Goal: Information Seeking & Learning: Check status

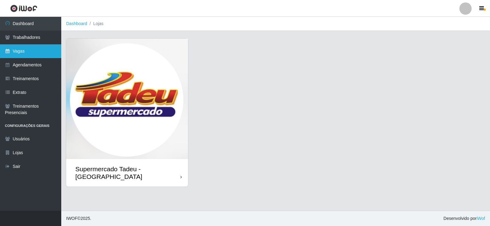
click at [30, 53] on link "Vagas" at bounding box center [30, 51] width 61 height 14
click at [108, 117] on img at bounding box center [127, 99] width 122 height 121
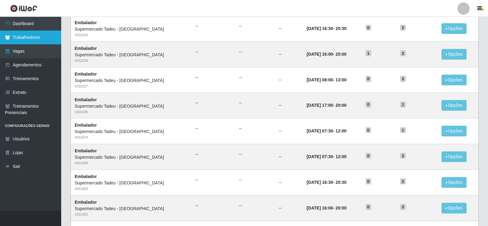
scroll to position [31, 0]
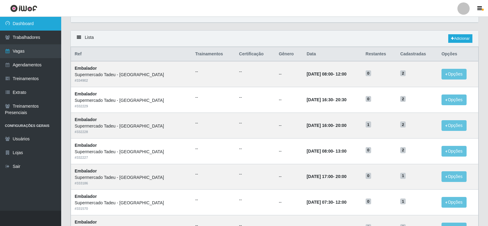
click at [17, 24] on link "Dashboard" at bounding box center [30, 24] width 61 height 14
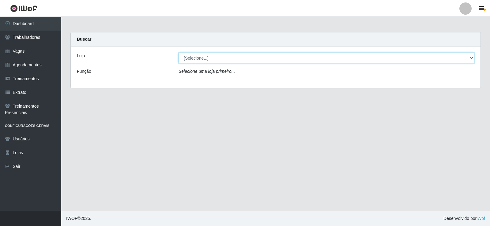
drag, startPoint x: 197, startPoint y: 56, endPoint x: 197, endPoint y: 63, distance: 7.3
click at [197, 56] on select "[Selecione...] Supermercado Tadeu - [GEOGRAPHIC_DATA]" at bounding box center [326, 58] width 296 height 11
select select "195"
click at [178, 53] on select "[Selecione...] Supermercado Tadeu - [GEOGRAPHIC_DATA]" at bounding box center [326, 58] width 296 height 11
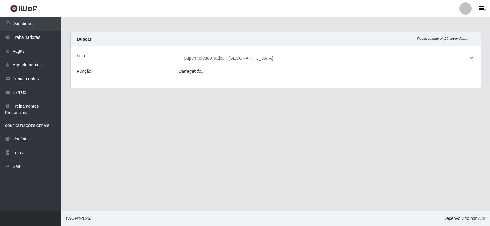
click at [197, 72] on icon "Carregando..." at bounding box center [191, 71] width 26 height 5
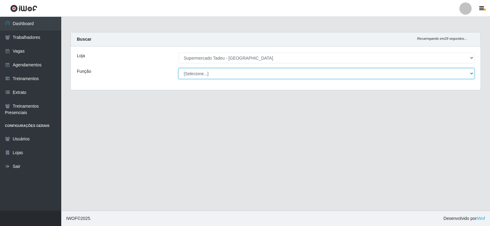
click at [201, 72] on select "[Selecione...] ASG ASG + ASG ++ Auxiliar de Estacionamento Auxiliar de Estacion…" at bounding box center [326, 73] width 296 height 11
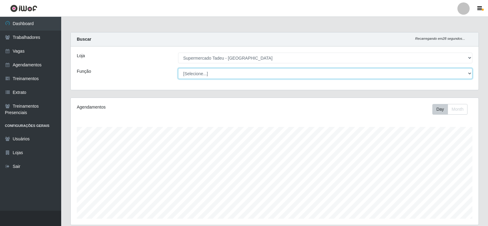
scroll to position [127, 408]
click at [200, 75] on select "[Selecione...] ASG ASG + ASG ++ Auxiliar de Estacionamento Auxiliar de Estacion…" at bounding box center [325, 73] width 294 height 11
click at [201, 75] on select "[Selecione...] ASG ASG + ASG ++ Auxiliar de Estacionamento Auxiliar de Estacion…" at bounding box center [325, 73] width 294 height 11
select select "1"
click at [178, 68] on select "[Selecione...] ASG ASG + ASG ++ Auxiliar de Estacionamento Auxiliar de Estacion…" at bounding box center [325, 73] width 294 height 11
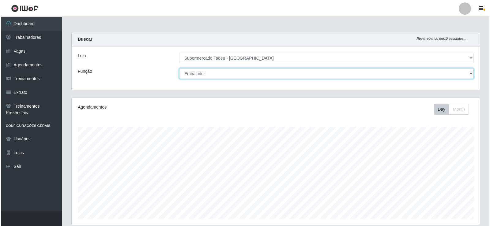
scroll to position [153, 0]
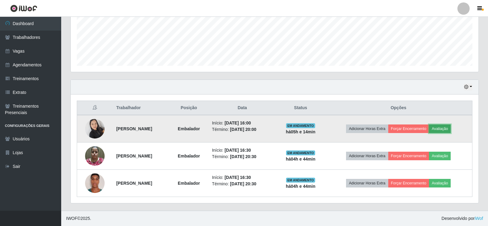
click at [447, 129] on button "Avaliação" at bounding box center [440, 129] width 22 height 9
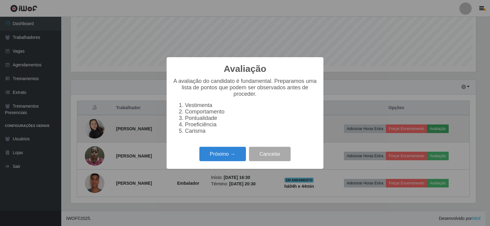
scroll to position [127, 405]
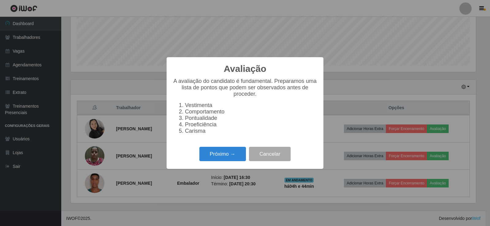
click at [217, 169] on div "Avaliação × A avaliação do candidato é fundamental. Preparamos uma lista de pon…" at bounding box center [245, 113] width 157 height 112
click at [219, 159] on button "Próximo →" at bounding box center [222, 154] width 47 height 14
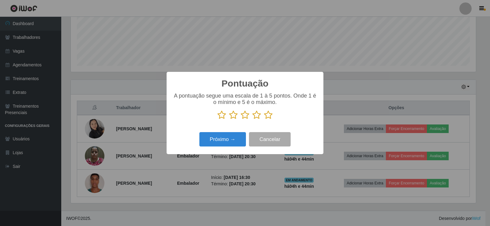
drag, startPoint x: 268, startPoint y: 120, endPoint x: 263, endPoint y: 122, distance: 5.5
click at [268, 120] on icon at bounding box center [268, 115] width 9 height 9
click at [264, 120] on input "radio" at bounding box center [264, 120] width 0 height 0
click at [238, 134] on button "Próximo →" at bounding box center [222, 139] width 47 height 14
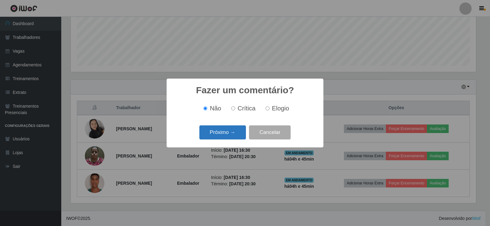
click at [232, 133] on button "Próximo →" at bounding box center [222, 133] width 47 height 14
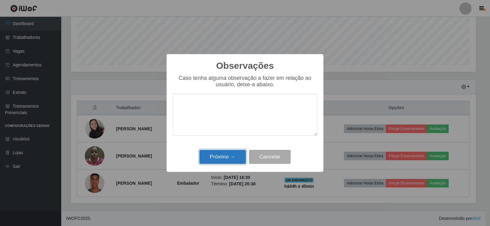
click at [231, 155] on button "Próximo →" at bounding box center [222, 157] width 47 height 14
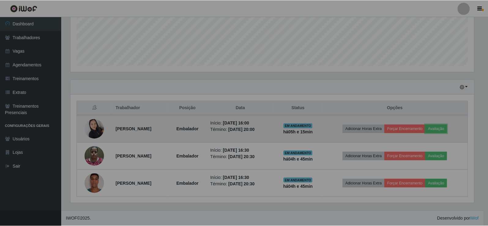
scroll to position [127, 408]
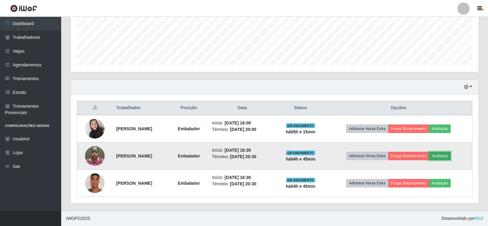
click at [451, 155] on button "Avaliação" at bounding box center [440, 156] width 22 height 9
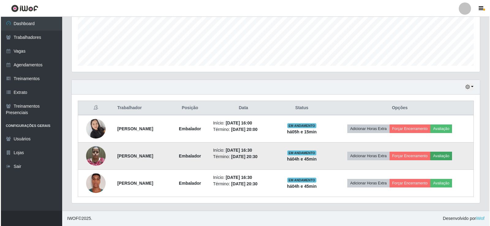
scroll to position [127, 405]
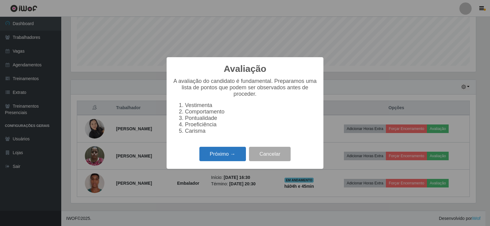
click at [207, 156] on button "Próximo →" at bounding box center [222, 154] width 47 height 14
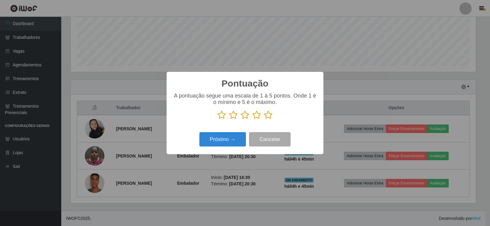
click at [267, 114] on icon at bounding box center [268, 115] width 9 height 9
click at [264, 120] on input "radio" at bounding box center [264, 120] width 0 height 0
click at [219, 142] on button "Próximo →" at bounding box center [222, 139] width 47 height 14
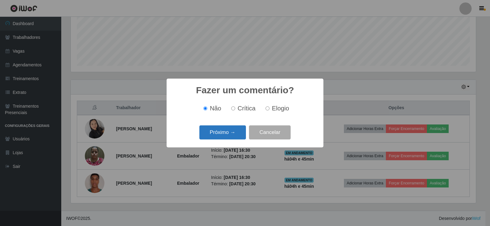
click at [223, 137] on button "Próximo →" at bounding box center [222, 133] width 47 height 14
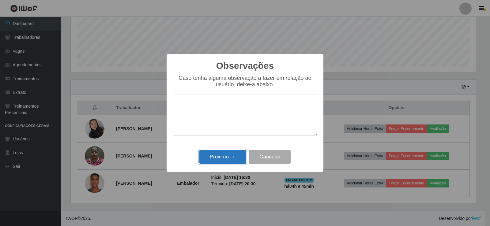
click at [226, 157] on button "Próximo →" at bounding box center [222, 157] width 47 height 14
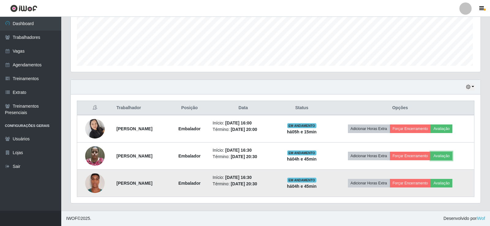
scroll to position [127, 408]
click at [451, 182] on button "Avaliação" at bounding box center [440, 183] width 22 height 9
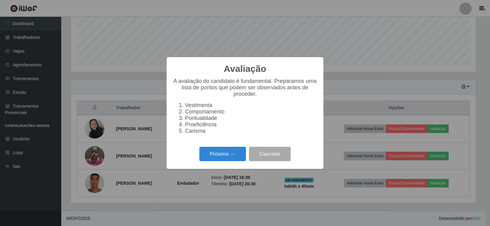
drag, startPoint x: 221, startPoint y: 166, endPoint x: 219, endPoint y: 161, distance: 5.1
click at [220, 163] on div "Próximo → Cancelar" at bounding box center [245, 153] width 144 height 17
click at [219, 160] on button "Próximo →" at bounding box center [222, 154] width 47 height 14
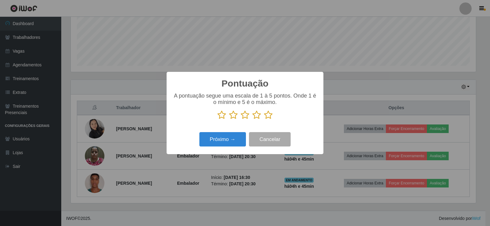
scroll to position [305994, 305716]
click at [272, 119] on icon at bounding box center [268, 115] width 9 height 9
click at [264, 120] on input "radio" at bounding box center [264, 120] width 0 height 0
click at [215, 143] on button "Próximo →" at bounding box center [222, 139] width 47 height 14
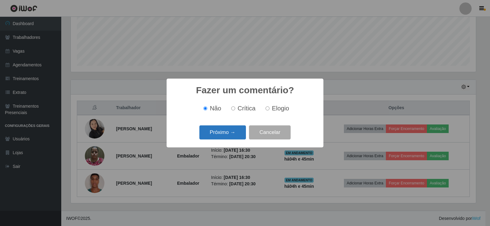
click at [225, 138] on button "Próximo →" at bounding box center [222, 133] width 47 height 14
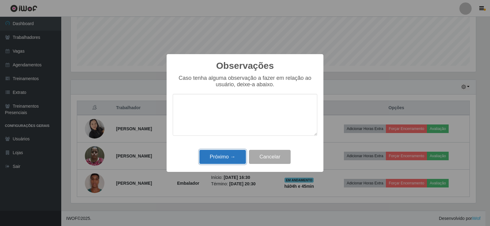
click at [234, 153] on button "Próximo →" at bounding box center [222, 157] width 47 height 14
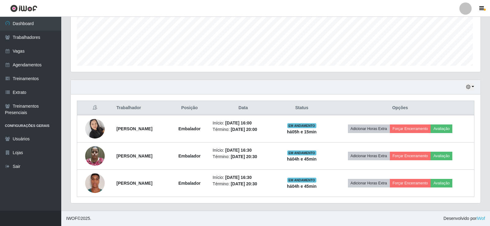
scroll to position [127, 408]
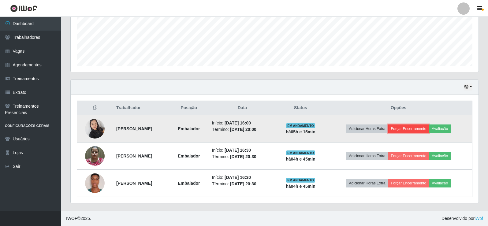
click at [422, 129] on button "Forçar Encerramento" at bounding box center [408, 129] width 41 height 9
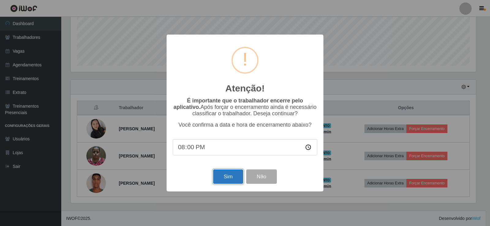
click at [239, 177] on button "Sim" at bounding box center [228, 177] width 30 height 14
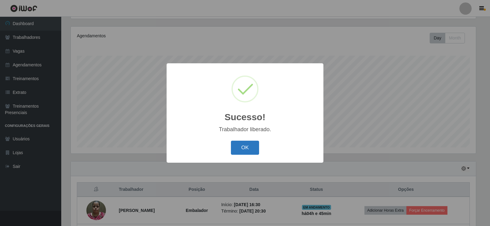
click at [252, 143] on button "OK" at bounding box center [245, 148] width 28 height 14
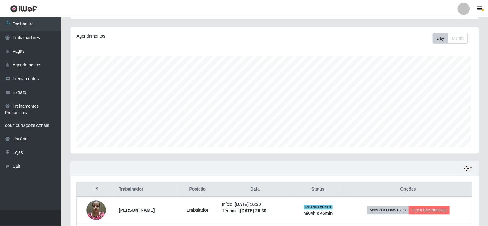
scroll to position [0, 0]
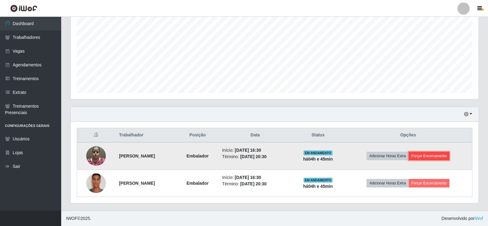
click at [426, 160] on button "Forçar Encerramento" at bounding box center [429, 156] width 41 height 9
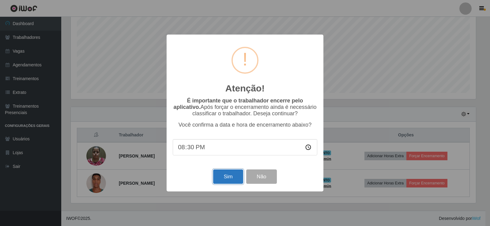
click at [226, 178] on button "Sim" at bounding box center [228, 177] width 30 height 14
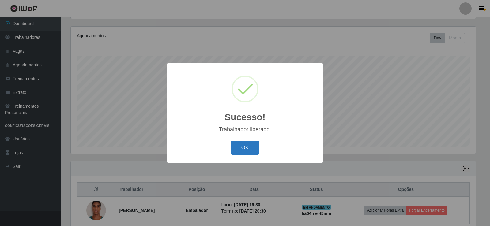
click at [253, 153] on button "OK" at bounding box center [245, 148] width 28 height 14
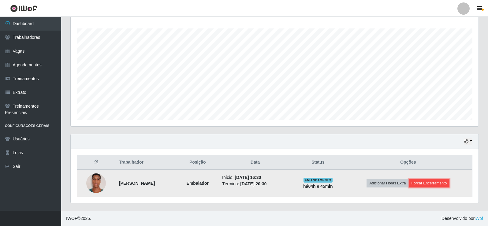
click at [428, 182] on button "Forçar Encerramento" at bounding box center [429, 183] width 41 height 9
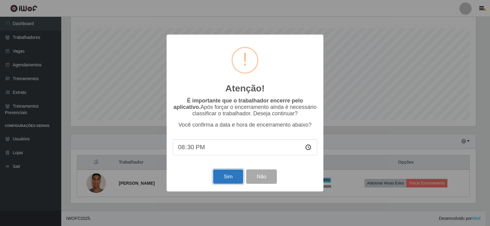
click at [221, 178] on button "Sim" at bounding box center [228, 177] width 30 height 14
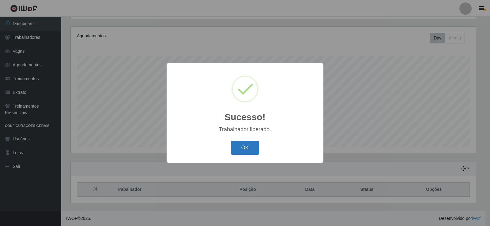
click at [256, 146] on button "OK" at bounding box center [245, 148] width 28 height 14
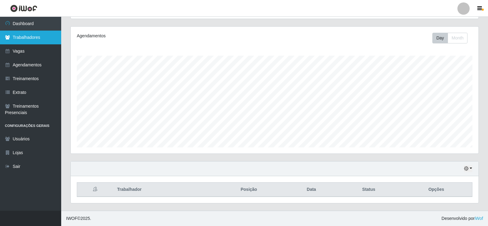
click at [24, 35] on link "Trabalhadores" at bounding box center [30, 38] width 61 height 14
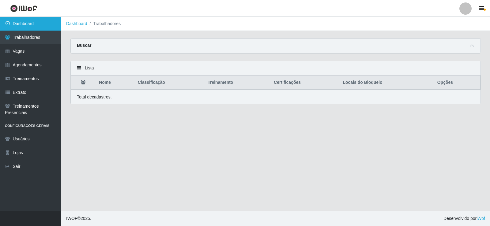
click at [24, 24] on link "Dashboard" at bounding box center [30, 24] width 61 height 14
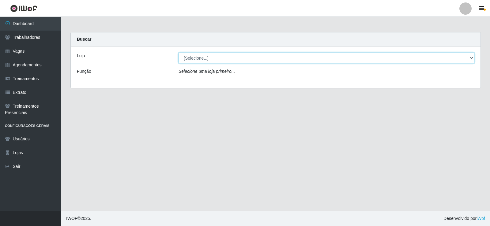
click at [207, 58] on select "[Selecione...] Supermercado Tadeu - [GEOGRAPHIC_DATA]" at bounding box center [326, 58] width 296 height 11
select select "195"
click at [178, 53] on select "[Selecione...] Supermercado Tadeu - [GEOGRAPHIC_DATA]" at bounding box center [326, 58] width 296 height 11
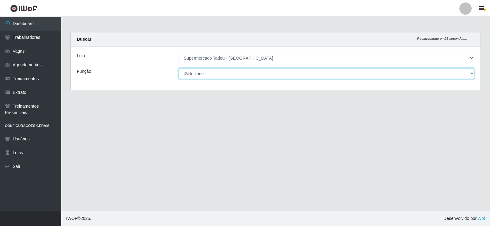
click at [207, 70] on select "[Selecione...] ASG ASG + ASG ++ Auxiliar de Estacionamento Auxiliar de Estacion…" at bounding box center [326, 73] width 296 height 11
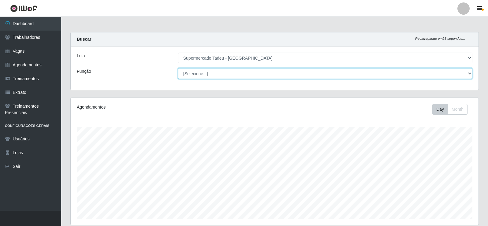
drag, startPoint x: 206, startPoint y: 72, endPoint x: 96, endPoint y: 67, distance: 110.3
click at [206, 72] on select "[Selecione...] ASG ASG + ASG ++ Auxiliar de Estacionamento Auxiliar de Estacion…" at bounding box center [325, 73] width 294 height 11
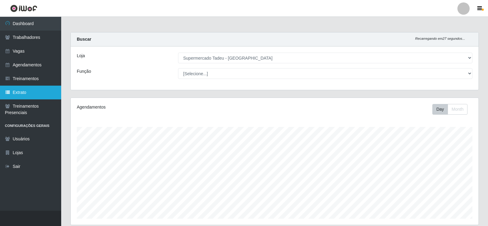
click at [11, 96] on link "Extrato" at bounding box center [30, 93] width 61 height 14
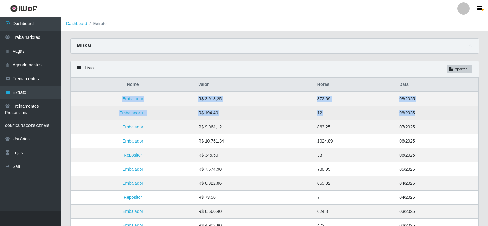
drag, startPoint x: 106, startPoint y: 98, endPoint x: 417, endPoint y: 113, distance: 310.8
click at [417, 113] on tbody "Embalador R$ 3.913,25 372.69 08/2025 Embalador ++ R$ 194,40 12 08/2025 Embalado…" at bounding box center [275, 198] width 408 height 212
click at [421, 115] on td "08/2025" at bounding box center [437, 113] width 83 height 14
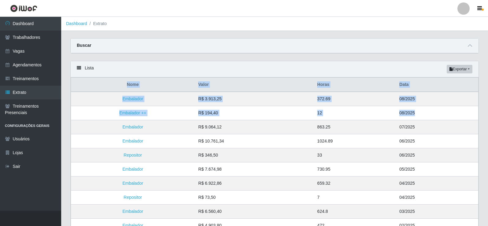
drag, startPoint x: 423, startPoint y: 115, endPoint x: 110, endPoint y: 92, distance: 314.4
click at [110, 92] on table "Nome Valor Horas Data Embalador R$ 3.913,25 372.69 08/2025 Embalador ++ R$ 194,…" at bounding box center [275, 190] width 408 height 226
click at [110, 92] on th "Nome" at bounding box center [133, 85] width 124 height 14
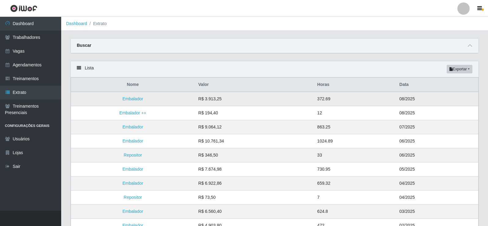
click at [116, 95] on td "Embalador" at bounding box center [133, 99] width 124 height 14
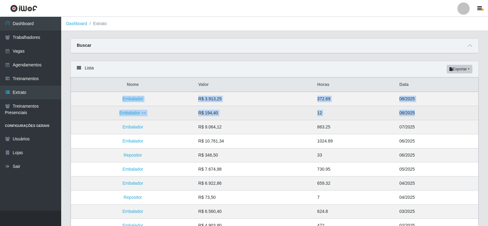
drag, startPoint x: 116, startPoint y: 96, endPoint x: 437, endPoint y: 114, distance: 321.3
click at [437, 114] on tbody "Embalador R$ 3.913,25 372.69 08/2025 Embalador ++ R$ 194,40 12 08/2025 Embalado…" at bounding box center [275, 198] width 408 height 212
click at [425, 113] on td "08/2025" at bounding box center [437, 113] width 83 height 14
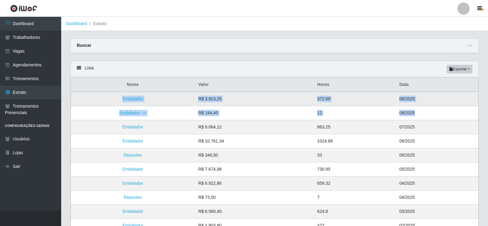
drag, startPoint x: 428, startPoint y: 114, endPoint x: 117, endPoint y: 100, distance: 311.4
click at [117, 100] on tbody "Embalador R$ 3.913,25 372.69 08/2025 Embalador ++ R$ 194,40 12 08/2025 Embalado…" at bounding box center [275, 198] width 408 height 212
click at [118, 98] on td "Embalador" at bounding box center [133, 99] width 124 height 14
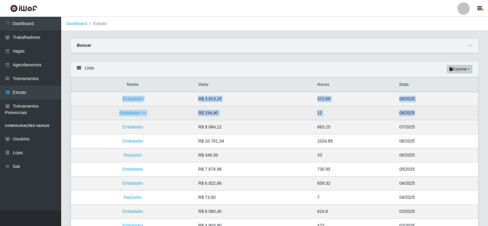
drag, startPoint x: 120, startPoint y: 98, endPoint x: 429, endPoint y: 118, distance: 309.2
click at [429, 118] on tbody "Embalador R$ 3.913,25 372.69 08/2025 Embalador ++ R$ 194,40 12 08/2025 Embalado…" at bounding box center [275, 198] width 408 height 212
click at [422, 111] on td "08/2025" at bounding box center [437, 113] width 83 height 14
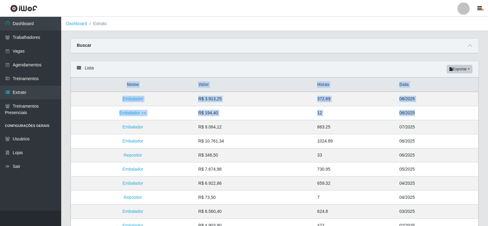
drag, startPoint x: 432, startPoint y: 113, endPoint x: 110, endPoint y: 88, distance: 323.3
click at [110, 88] on table "Nome Valor Horas Data Embalador R$ 3.913,25 372.69 08/2025 Embalador ++ R$ 194,…" at bounding box center [275, 190] width 408 height 226
click at [30, 92] on link "Extrato" at bounding box center [30, 93] width 61 height 14
click at [132, 88] on th "Nome" at bounding box center [133, 85] width 124 height 14
click at [122, 83] on th "Nome" at bounding box center [133, 85] width 124 height 14
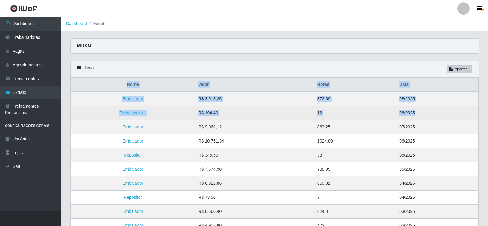
drag, startPoint x: 123, startPoint y: 83, endPoint x: 416, endPoint y: 114, distance: 295.3
click at [415, 114] on table "Nome Valor Horas Data Embalador R$ 3.913,25 372.69 08/2025 Embalador ++ R$ 194,…" at bounding box center [275, 190] width 408 height 226
click at [416, 114] on td "08/2025" at bounding box center [437, 113] width 83 height 14
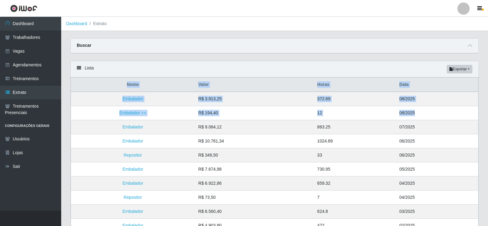
drag, startPoint x: 422, startPoint y: 112, endPoint x: 123, endPoint y: 82, distance: 300.9
click at [120, 85] on table "Nome Valor Horas Data Embalador R$ 3.913,25 372.69 08/2025 Embalador ++ R$ 194,…" at bounding box center [275, 190] width 408 height 226
click at [123, 82] on th "Nome" at bounding box center [133, 85] width 124 height 14
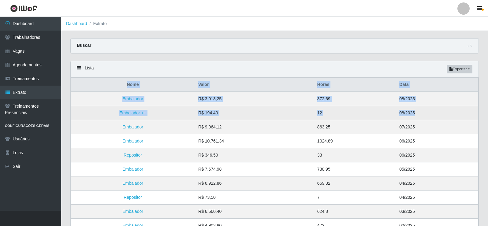
drag, startPoint x: 121, startPoint y: 84, endPoint x: 432, endPoint y: 113, distance: 312.3
click at [432, 113] on table "Nome Valor Horas Data Embalador R$ 3.913,25 372.69 08/2025 Embalador ++ R$ 194,…" at bounding box center [275, 190] width 408 height 226
click at [430, 115] on td "08/2025" at bounding box center [437, 113] width 83 height 14
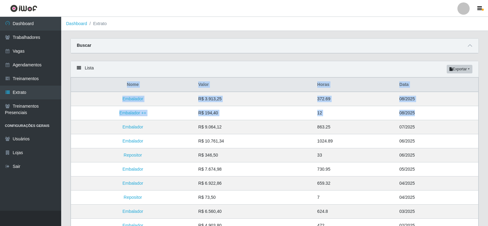
drag, startPoint x: 381, startPoint y: 115, endPoint x: 100, endPoint y: 85, distance: 282.6
click at [100, 85] on table "Nome Valor Horas Data Embalador R$ 3.913,25 372.69 08/2025 Embalador ++ R$ 194,…" at bounding box center [275, 190] width 408 height 226
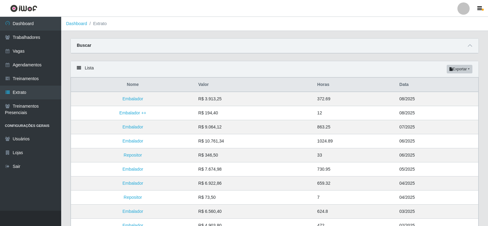
click at [228, 63] on div "Lista Exportar PDF Excel" at bounding box center [275, 69] width 408 height 16
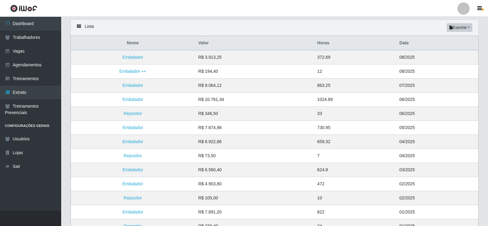
scroll to position [31, 0]
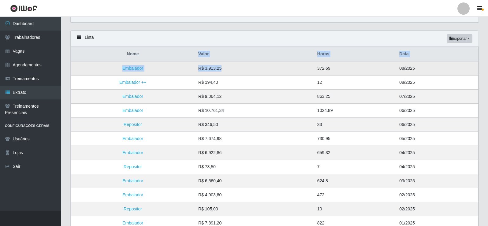
drag, startPoint x: 200, startPoint y: 61, endPoint x: 113, endPoint y: 74, distance: 87.7
click at [227, 78] on table "Nome Valor Horas Data Embalador R$ 3.913,25 372.69 08/2025 Embalador ++ R$ 194,…" at bounding box center [275, 160] width 408 height 226
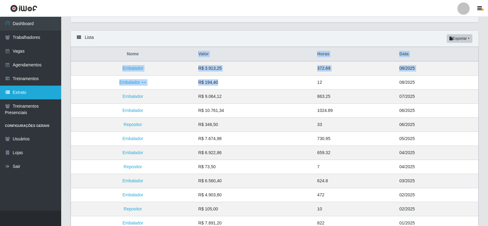
click at [25, 90] on link "Extrato" at bounding box center [30, 93] width 61 height 14
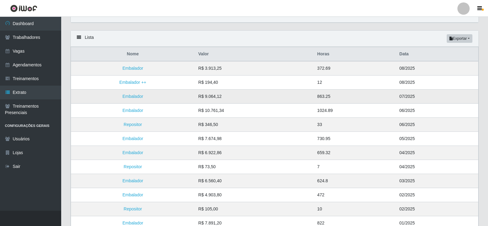
click at [233, 98] on td "R$ 9.064,12" at bounding box center [254, 97] width 119 height 14
drag, startPoint x: 399, startPoint y: 98, endPoint x: 422, endPoint y: 98, distance: 22.7
click at [422, 98] on td "07/2025" at bounding box center [437, 97] width 83 height 14
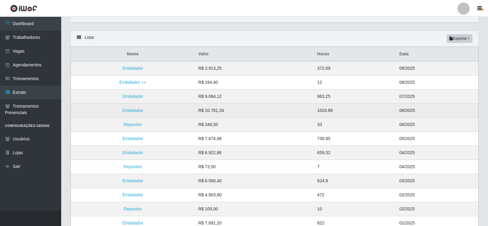
click at [420, 107] on td "06/2025" at bounding box center [437, 111] width 83 height 14
drag, startPoint x: 201, startPoint y: 107, endPoint x: 246, endPoint y: 114, distance: 45.2
click at [246, 114] on td "R$ 10.761,34" at bounding box center [254, 111] width 119 height 14
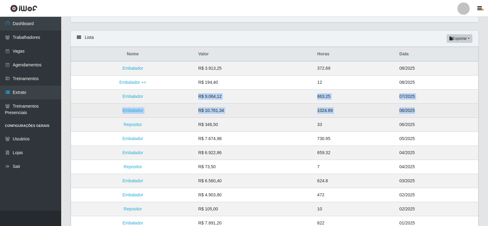
drag, startPoint x: 194, startPoint y: 96, endPoint x: 421, endPoint y: 113, distance: 227.2
click at [421, 113] on tbody "Embalador R$ 3.913,25 372.69 08/2025 Embalador ++ R$ 194,40 12 08/2025 Embalado…" at bounding box center [275, 167] width 408 height 212
click at [422, 111] on td "06/2025" at bounding box center [437, 111] width 83 height 14
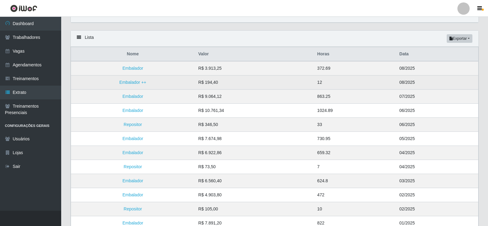
click at [420, 89] on td "08/2025" at bounding box center [437, 83] width 83 height 14
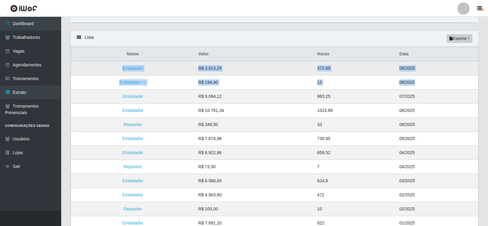
drag, startPoint x: 285, startPoint y: 63, endPoint x: 123, endPoint y: 64, distance: 161.3
click at [123, 64] on tbody "Embalador R$ 3.913,25 372.69 08/2025 Embalador ++ R$ 194,40 12 08/2025 Embalado…" at bounding box center [275, 167] width 408 height 212
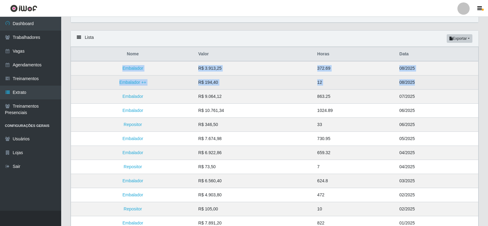
click at [224, 82] on td "R$ 194,40" at bounding box center [254, 83] width 119 height 14
drag, startPoint x: 201, startPoint y: 69, endPoint x: 421, endPoint y: 81, distance: 220.4
click at [421, 81] on tbody "Embalador R$ 3.913,25 372.69 08/2025 Embalador ++ R$ 194,40 12 08/2025 Embalado…" at bounding box center [275, 167] width 408 height 212
click at [423, 81] on td "08/2025" at bounding box center [437, 83] width 83 height 14
drag, startPoint x: 109, startPoint y: 52, endPoint x: 413, endPoint y: 88, distance: 306.0
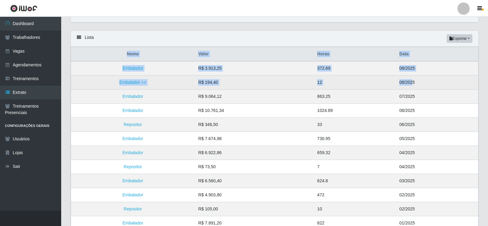
click at [411, 89] on table "Nome Valor Horas Data Embalador R$ 3.913,25 372.69 08/2025 Embalador ++ R$ 194,…" at bounding box center [275, 160] width 408 height 226
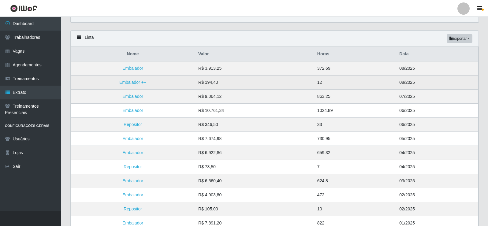
click at [413, 87] on td "08/2025" at bounding box center [437, 83] width 83 height 14
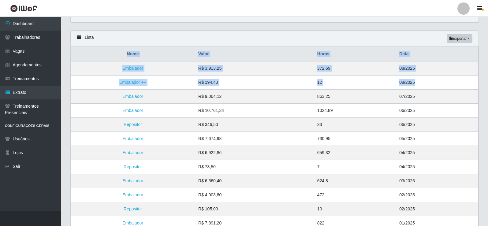
drag, startPoint x: 417, startPoint y: 85, endPoint x: 141, endPoint y: 36, distance: 280.7
click at [141, 36] on div "Lista Exportar PDF Excel Nome Valor Horas Data Embalador R$ 3.913,25 372.69 08/…" at bounding box center [274, 160] width 409 height 261
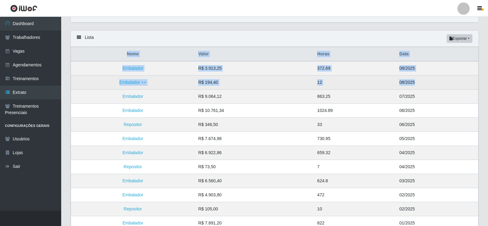
click at [206, 89] on td "R$ 194,40" at bounding box center [254, 83] width 119 height 14
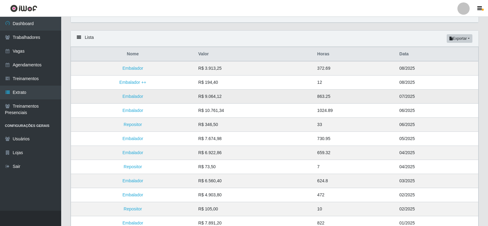
drag, startPoint x: 186, startPoint y: 108, endPoint x: 168, endPoint y: 101, distance: 18.8
click at [183, 106] on td "Embalador" at bounding box center [133, 111] width 124 height 14
click at [29, 52] on link "Vagas" at bounding box center [30, 51] width 61 height 14
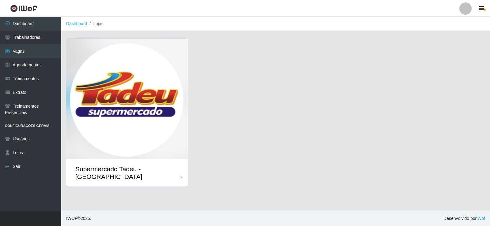
click at [126, 86] on img at bounding box center [127, 99] width 122 height 121
